Goal: Task Accomplishment & Management: Use online tool/utility

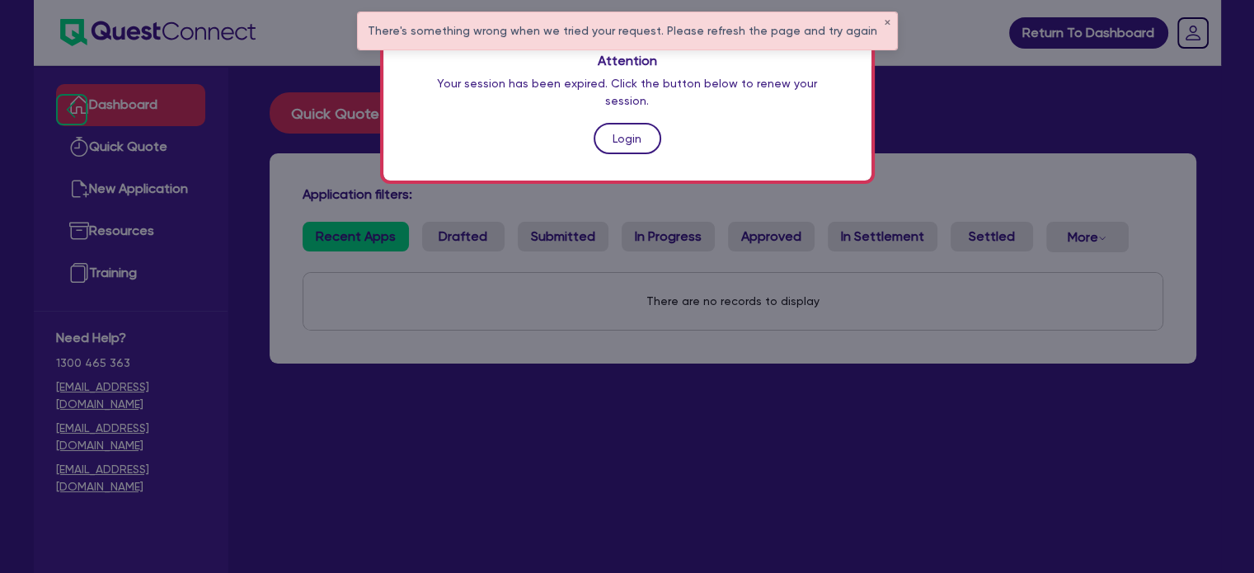
click at [624, 123] on link "Login" at bounding box center [628, 138] width 68 height 31
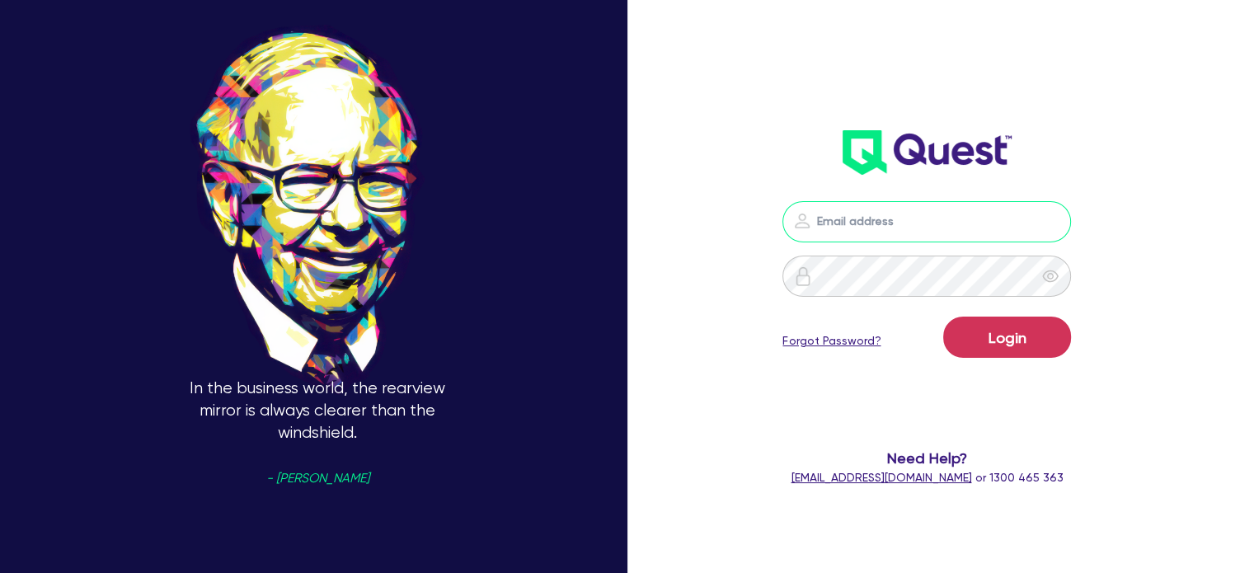
click at [868, 238] on input "email" at bounding box center [927, 221] width 289 height 41
type input "alyssa.baird@quest.finance"
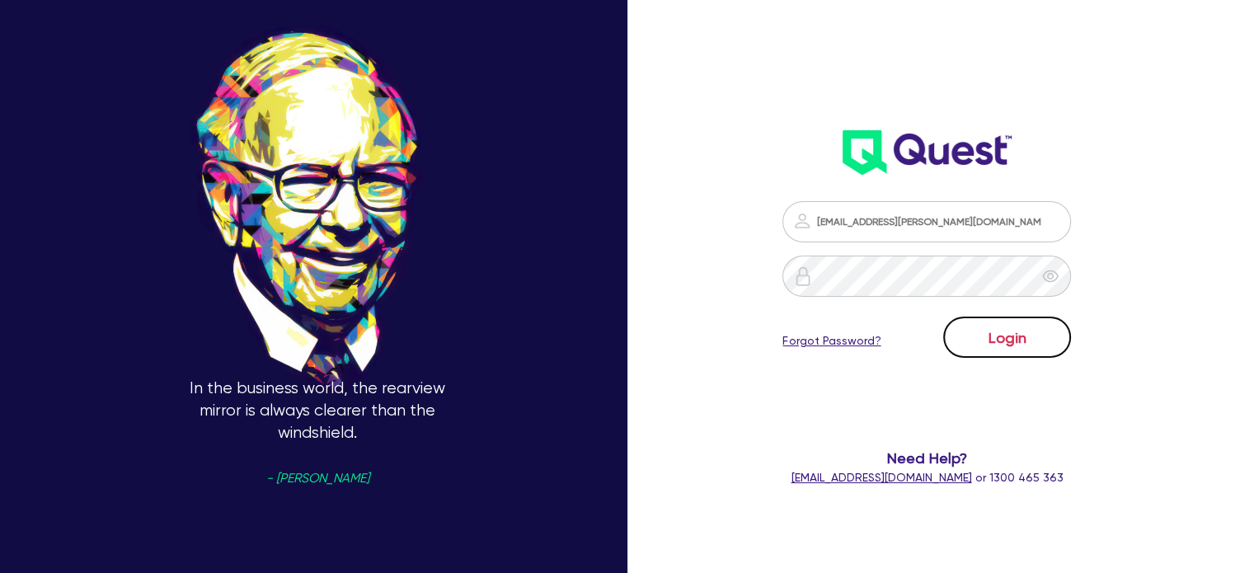
click at [984, 339] on button "Login" at bounding box center [1008, 337] width 128 height 41
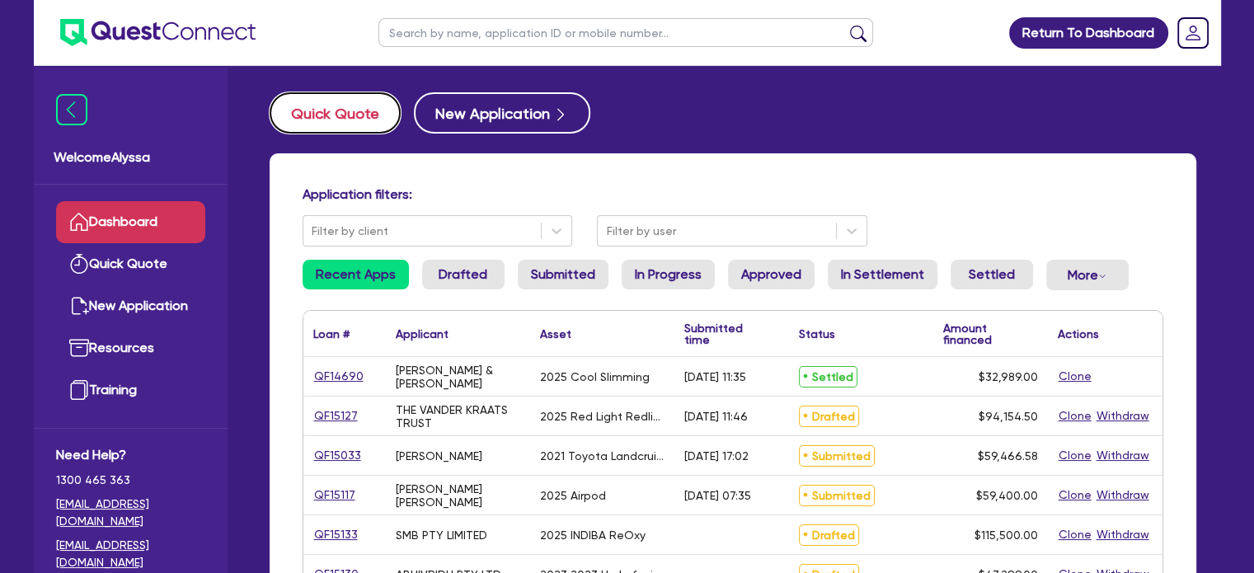
click at [330, 115] on button "Quick Quote" at bounding box center [335, 112] width 131 height 41
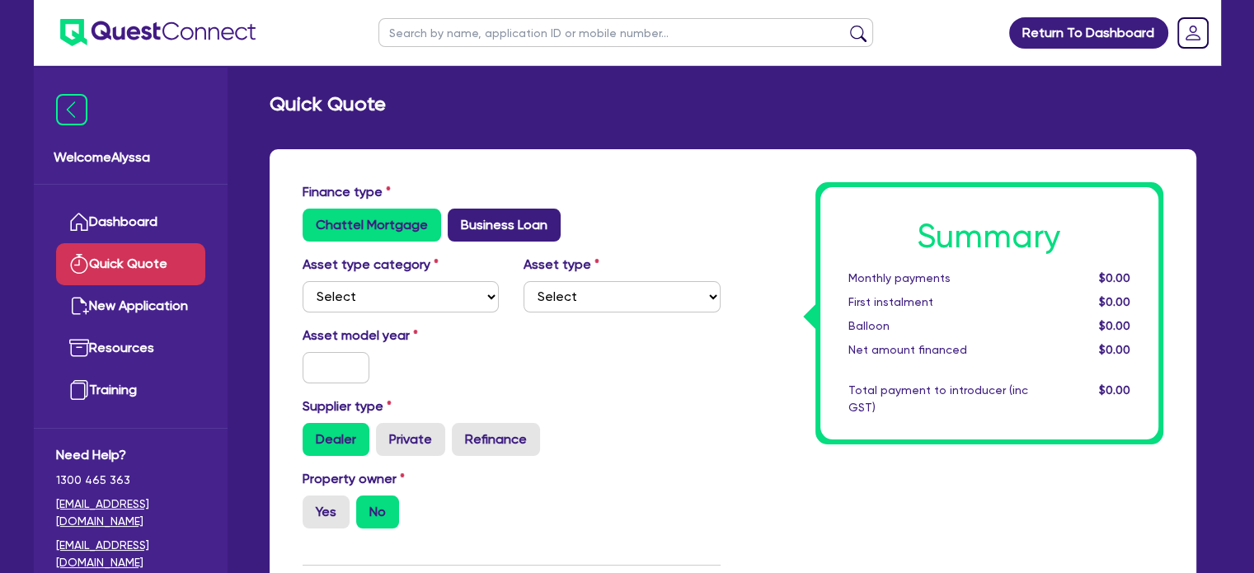
click at [456, 228] on label "Business Loan" at bounding box center [504, 225] width 113 height 33
click at [456, 219] on input "Business Loan" at bounding box center [453, 214] width 11 height 11
radio input "true"
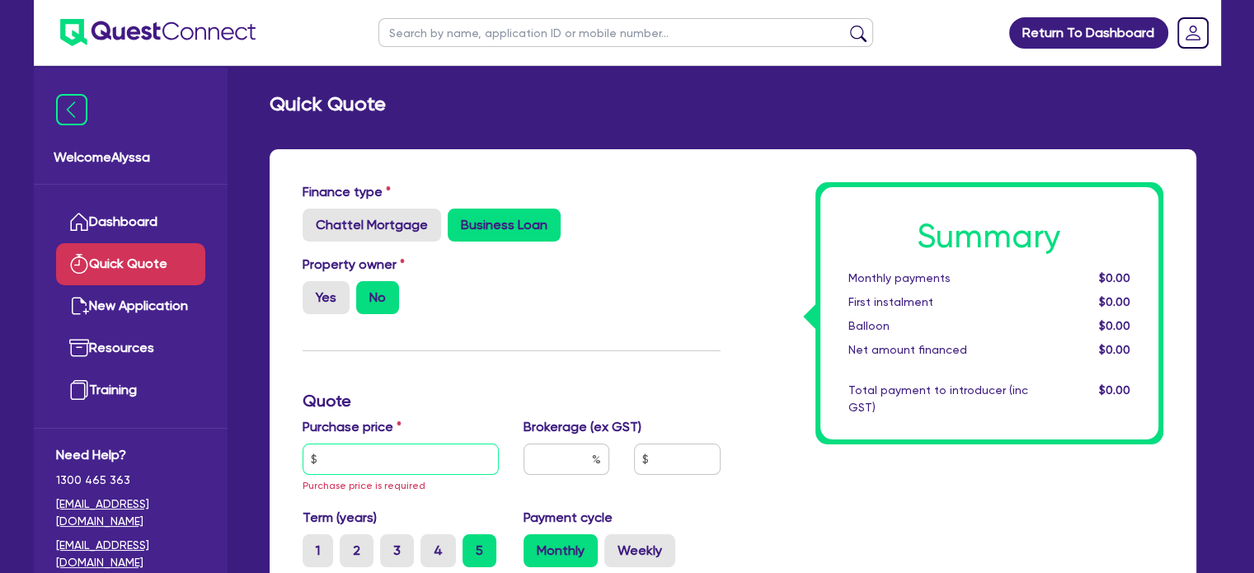
click at [366, 468] on input "text" at bounding box center [401, 459] width 197 height 31
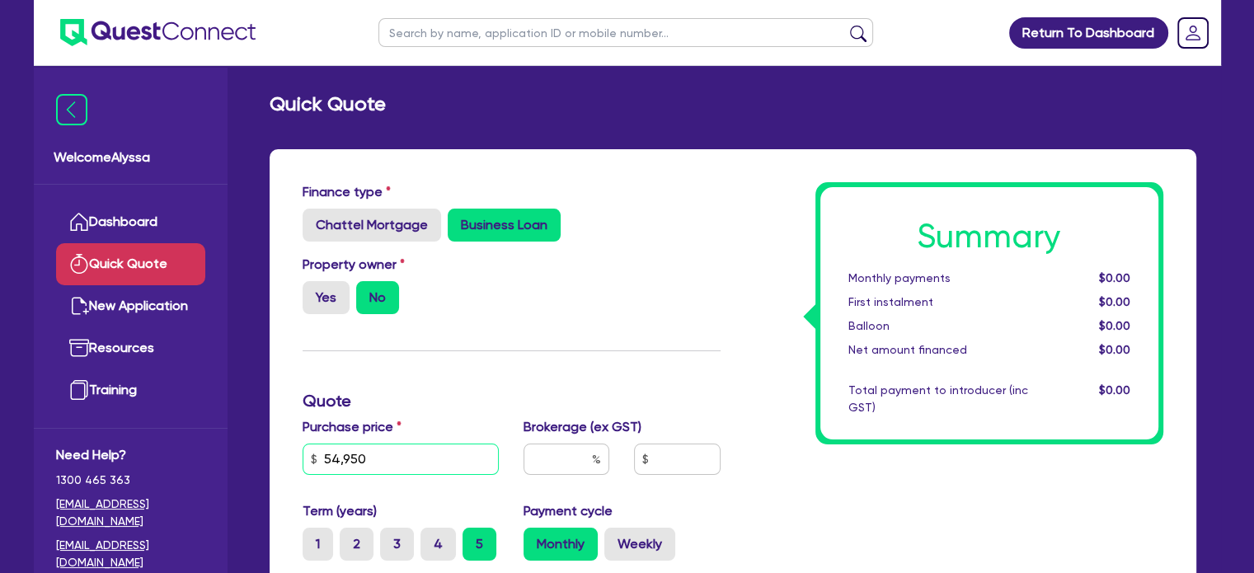
scroll to position [152, 0]
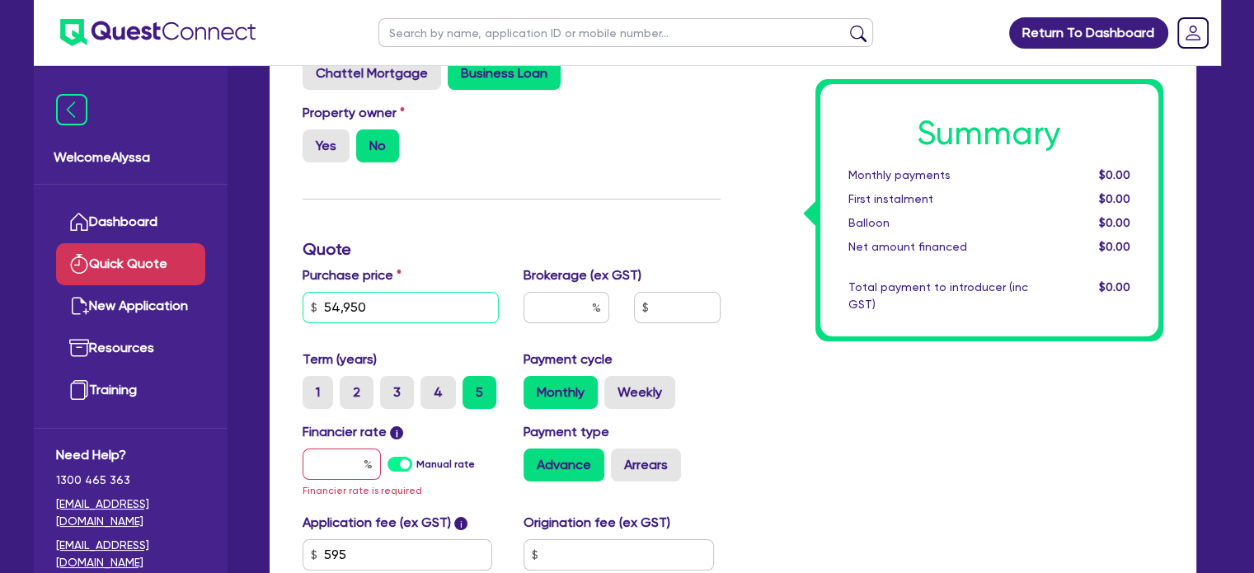
type input "54,950"
click at [333, 464] on input "text" at bounding box center [342, 464] width 78 height 31
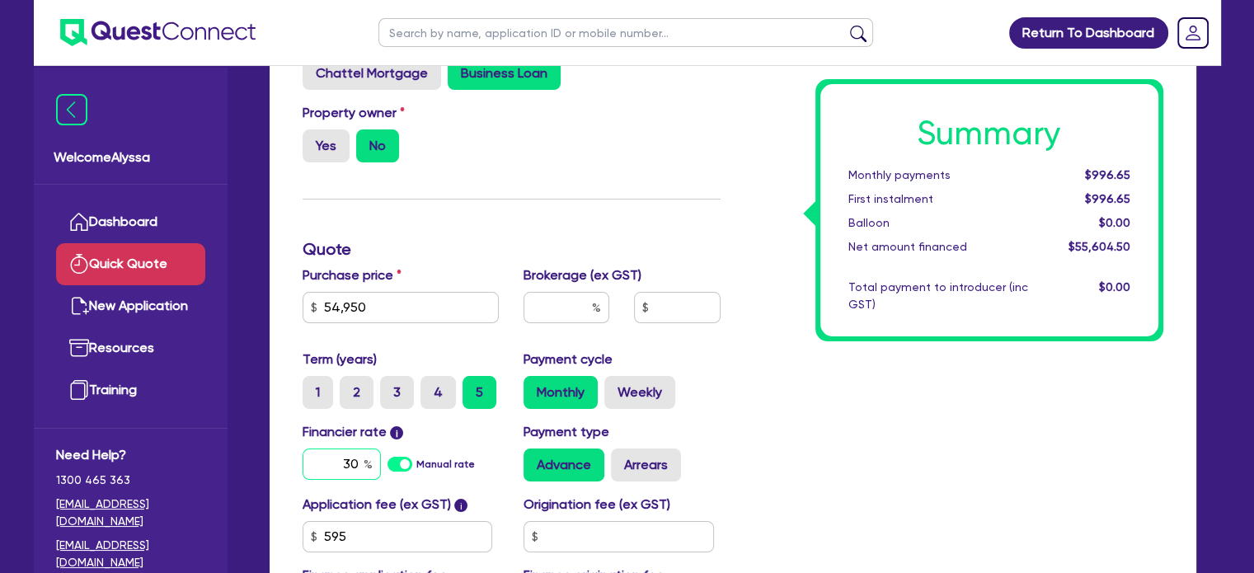
type input "30"
drag, startPoint x: 853, startPoint y: 406, endPoint x: 595, endPoint y: 200, distance: 330.4
click at [595, 200] on div "Finance type Chattel Mortgage Business Loan Asset type category Select Cars and…" at bounding box center [511, 335] width 443 height 608
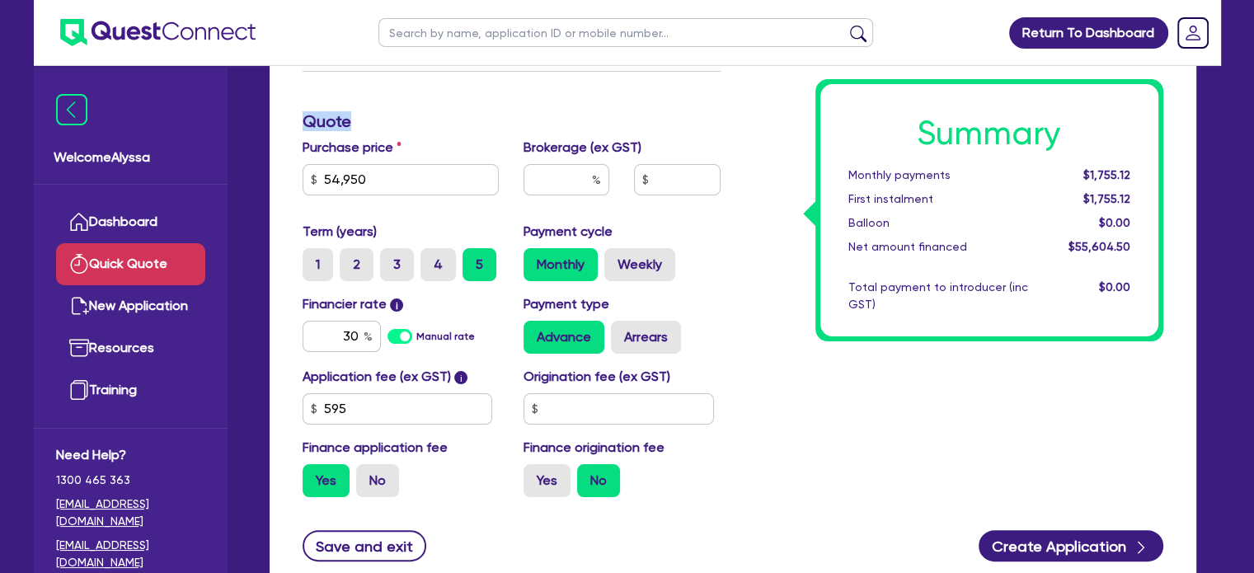
scroll to position [280, 0]
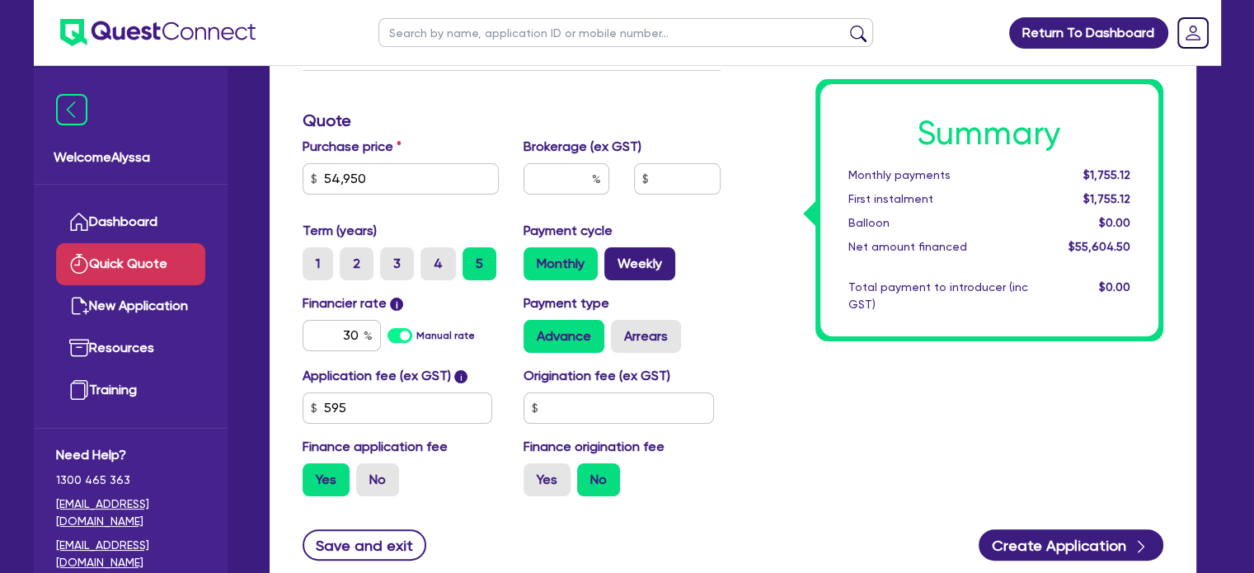
click at [627, 267] on label "Weekly" at bounding box center [640, 263] width 71 height 33
click at [615, 258] on input "Weekly" at bounding box center [610, 252] width 11 height 11
radio input "true"
